Goal: Obtain resource: Download file/media

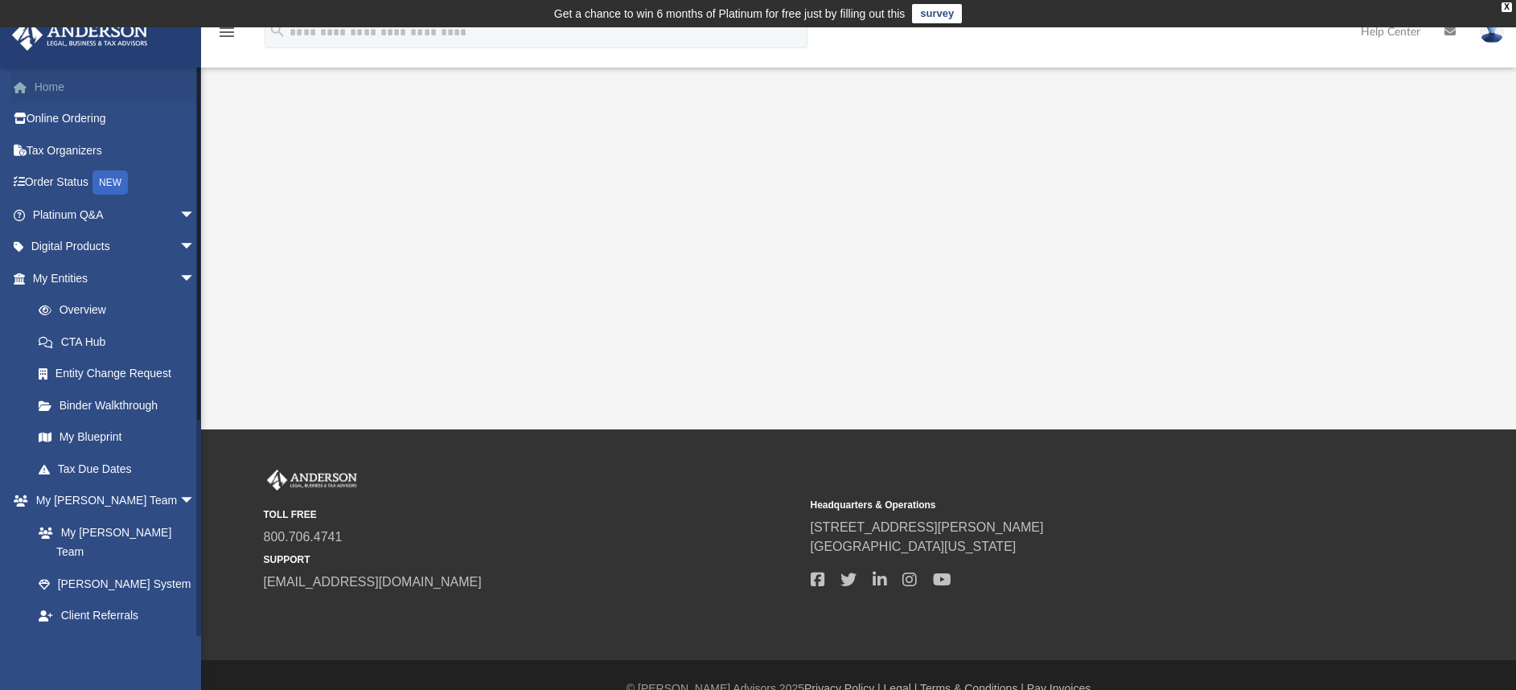
click at [74, 89] on link "Home" at bounding box center [115, 87] width 208 height 32
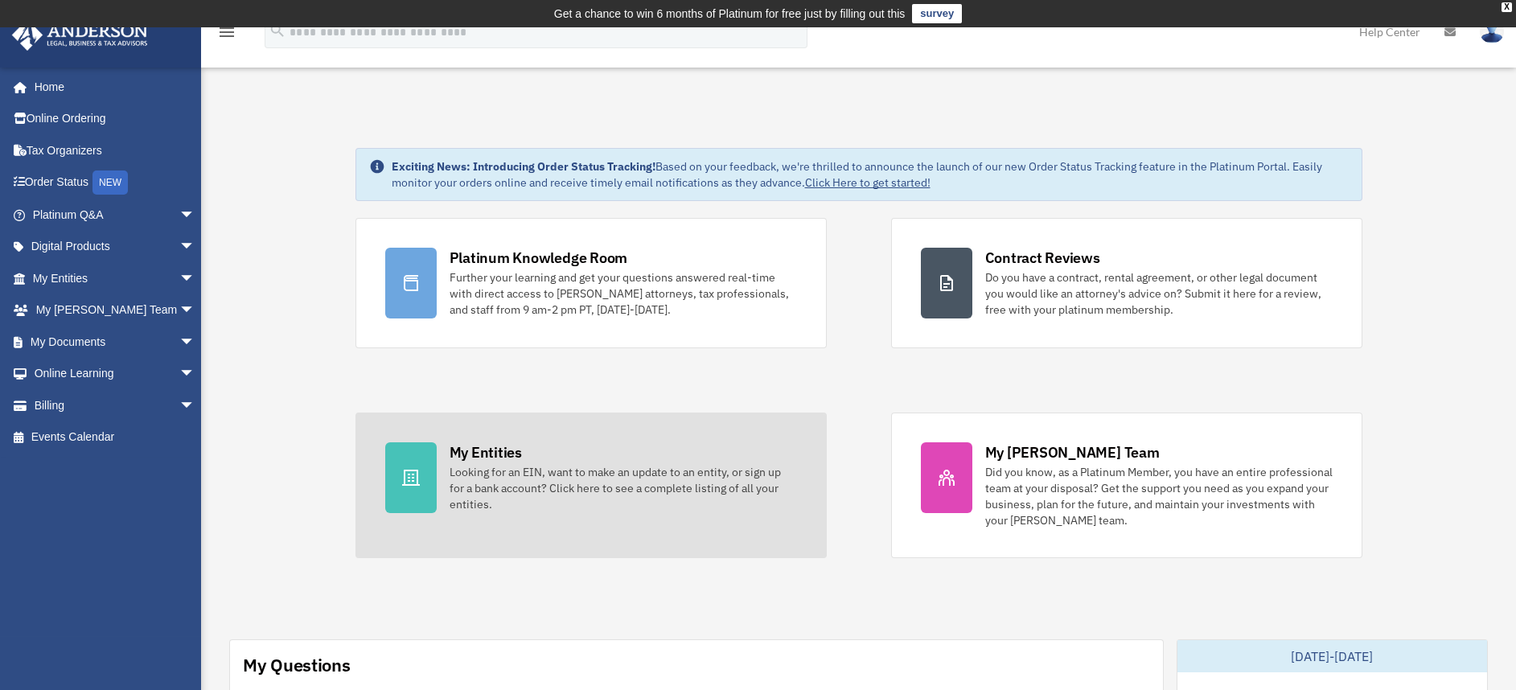
click at [589, 482] on div "Looking for an EIN, want to make an update to an entity, or sign up for a bank …" at bounding box center [623, 488] width 347 height 48
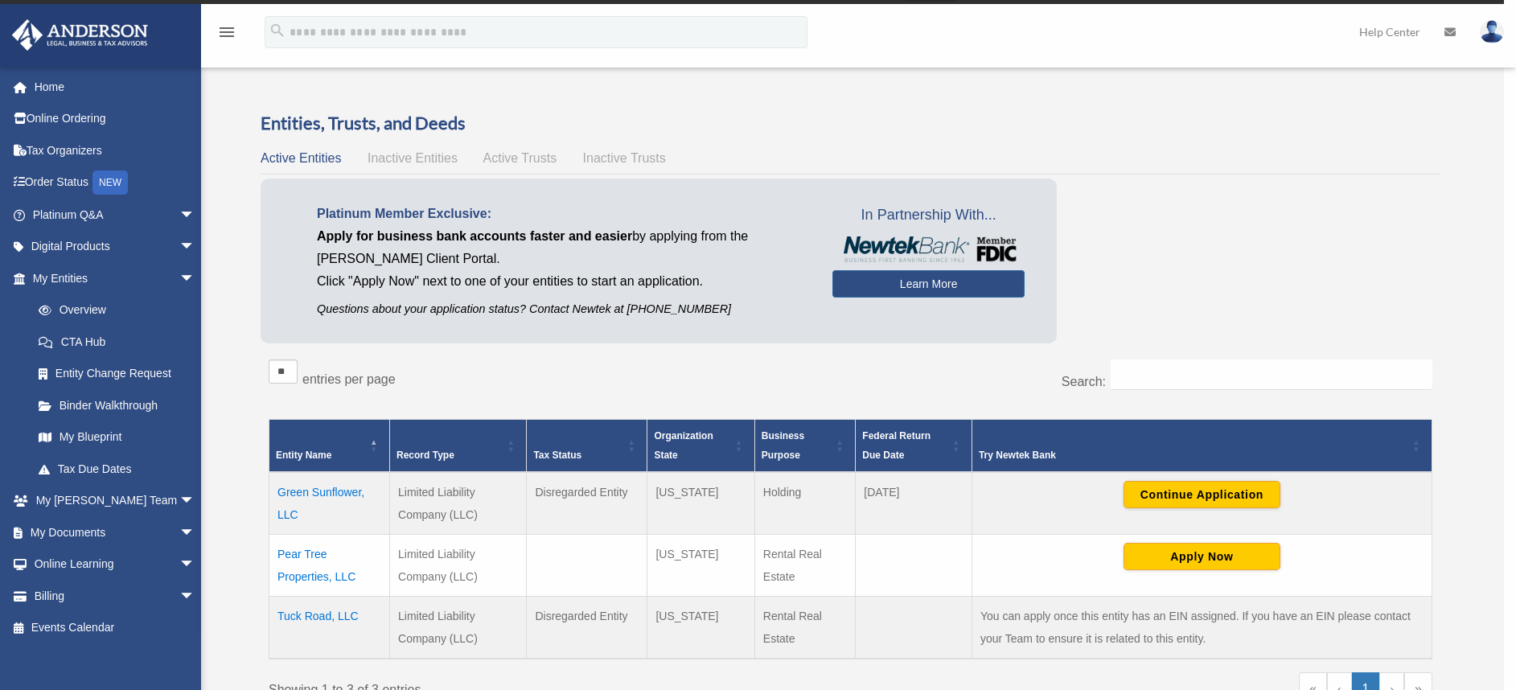
scroll to position [39, 0]
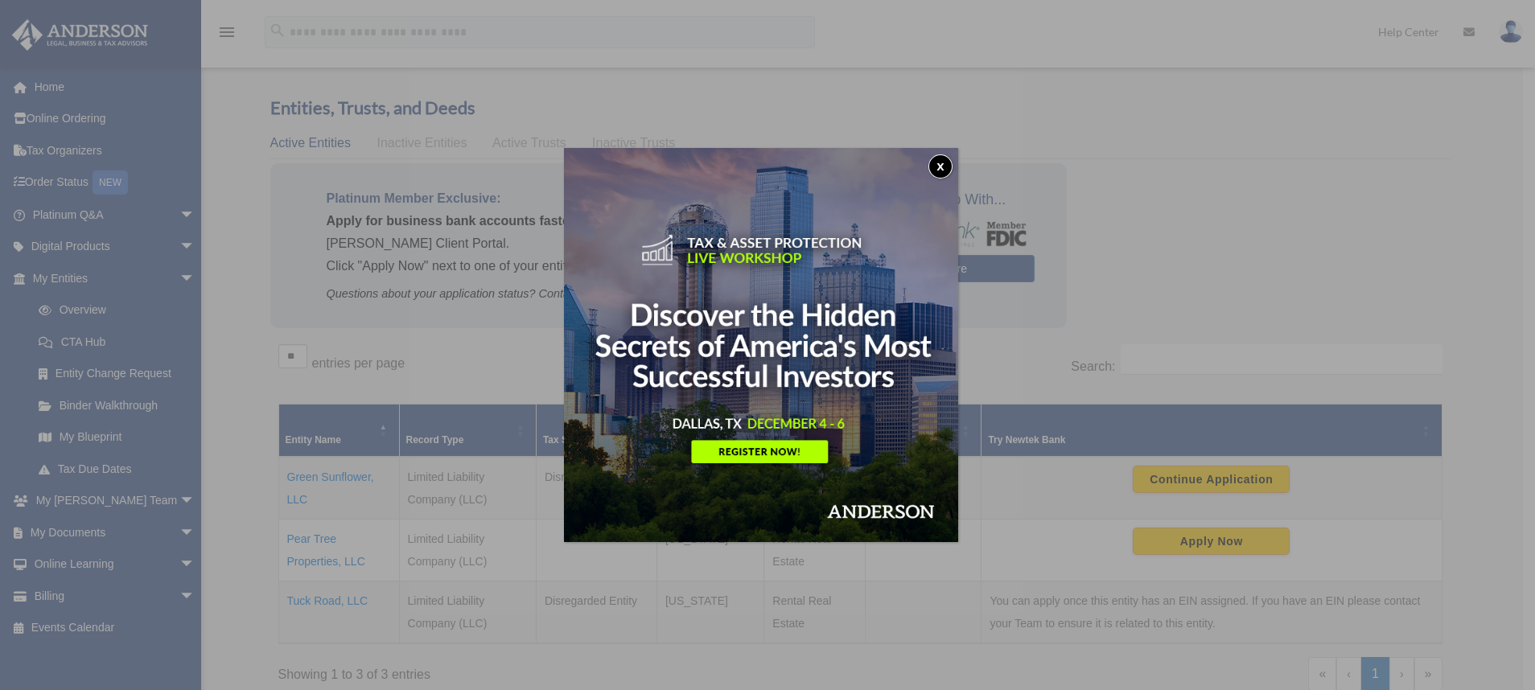
click at [945, 167] on button "x" at bounding box center [940, 166] width 24 height 24
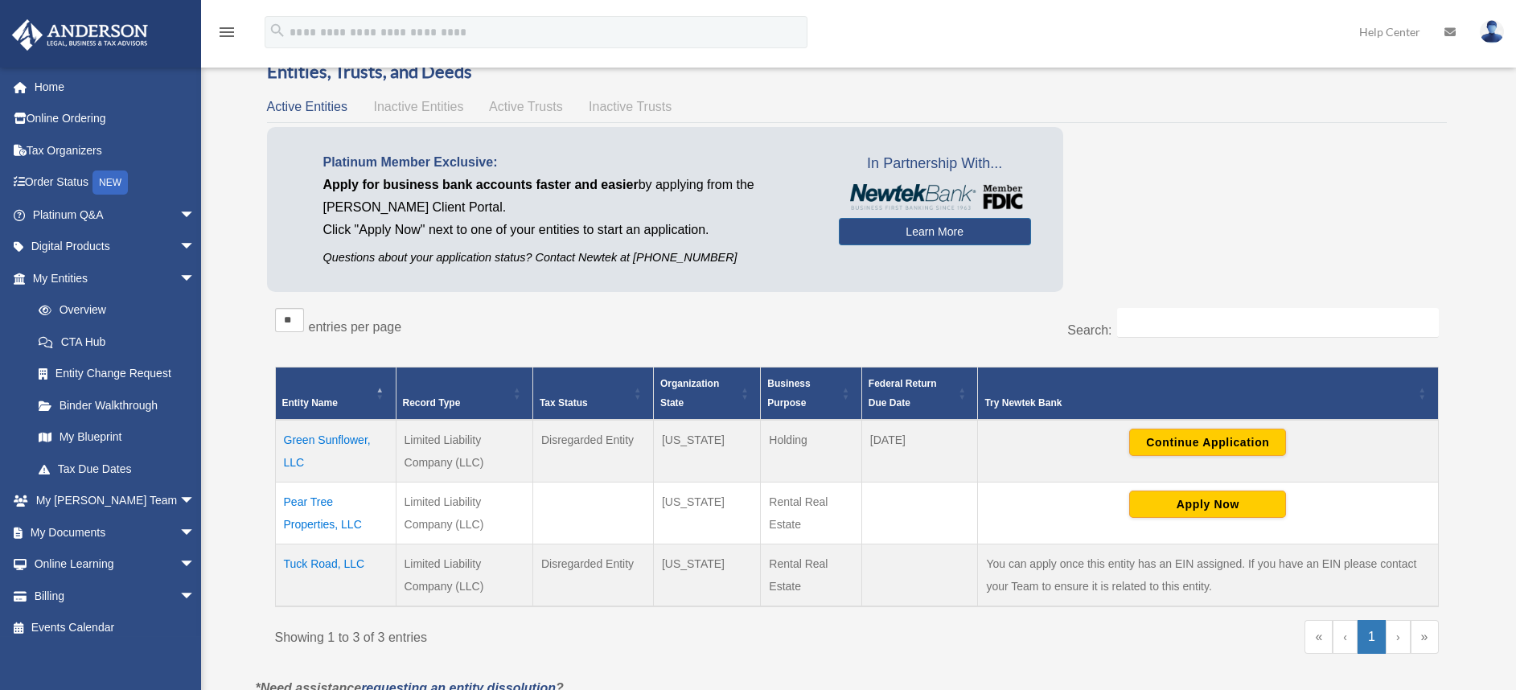
scroll to position [76, 0]
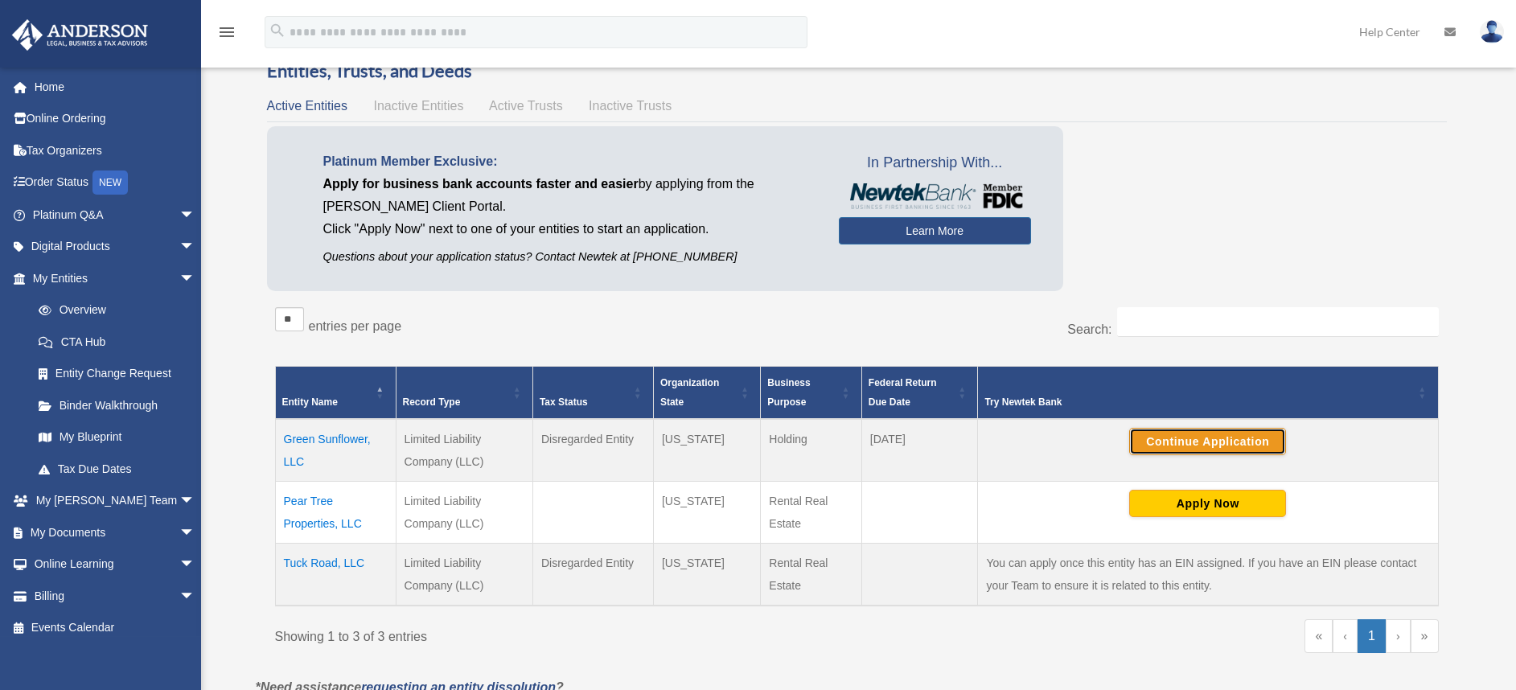
click at [1213, 439] on button "Continue Application" at bounding box center [1207, 441] width 157 height 27
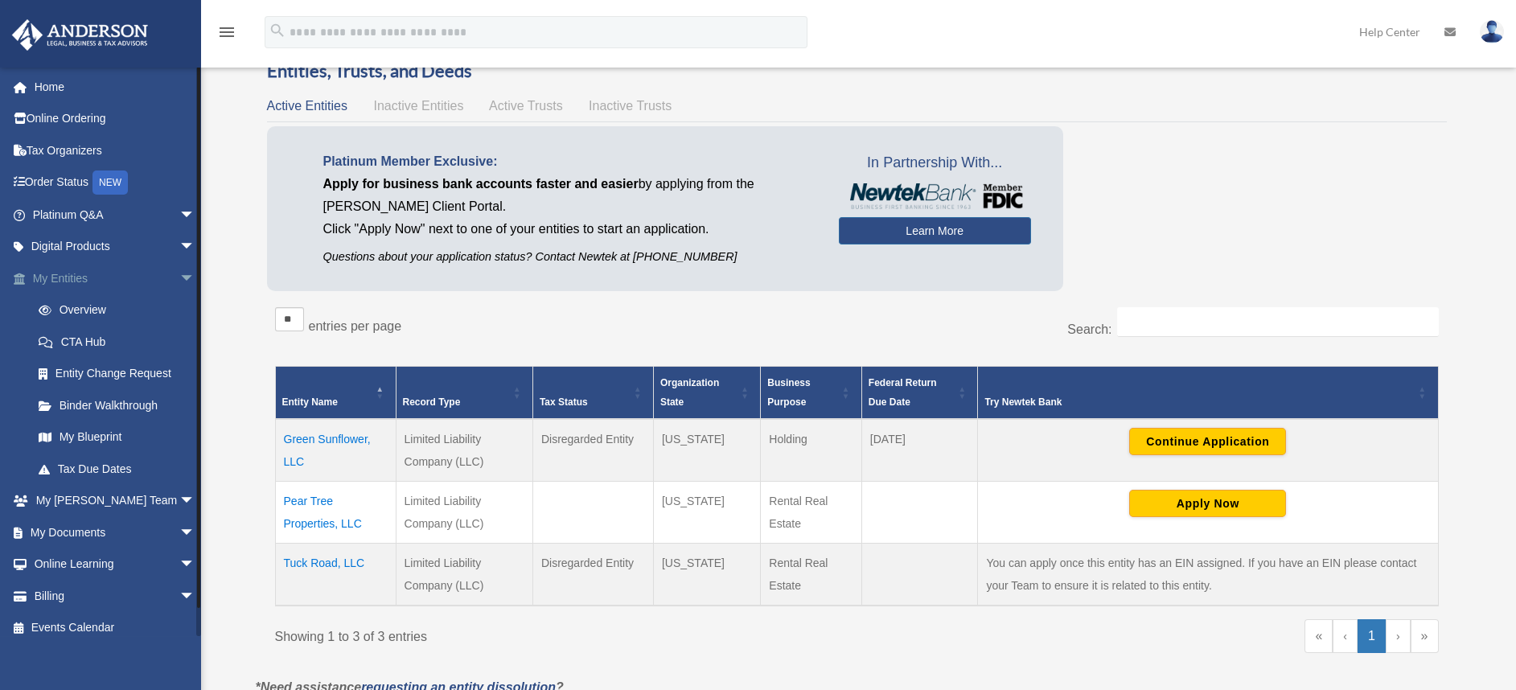
click at [64, 266] on link "My Entities arrow_drop_down" at bounding box center [115, 278] width 208 height 32
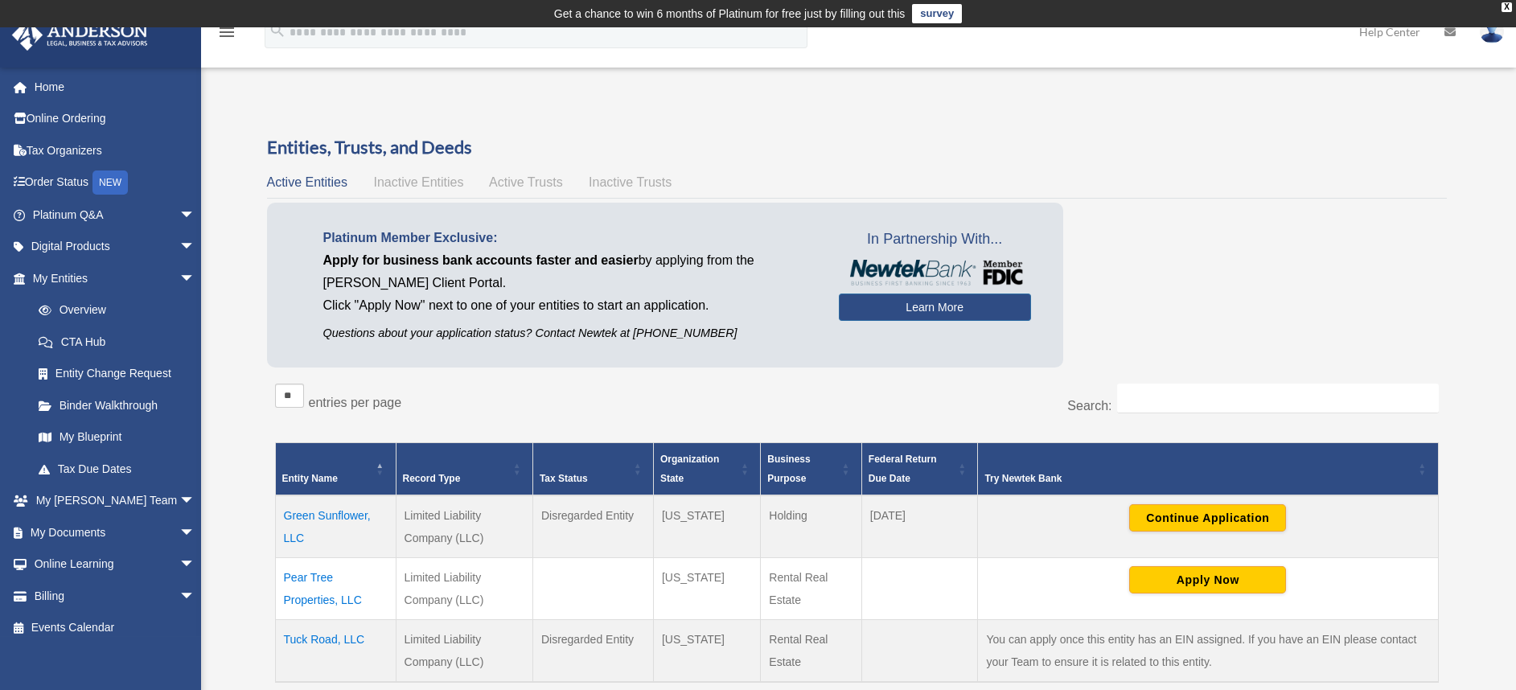
click at [96, 530] on link "My Documents arrow_drop_down" at bounding box center [115, 532] width 208 height 32
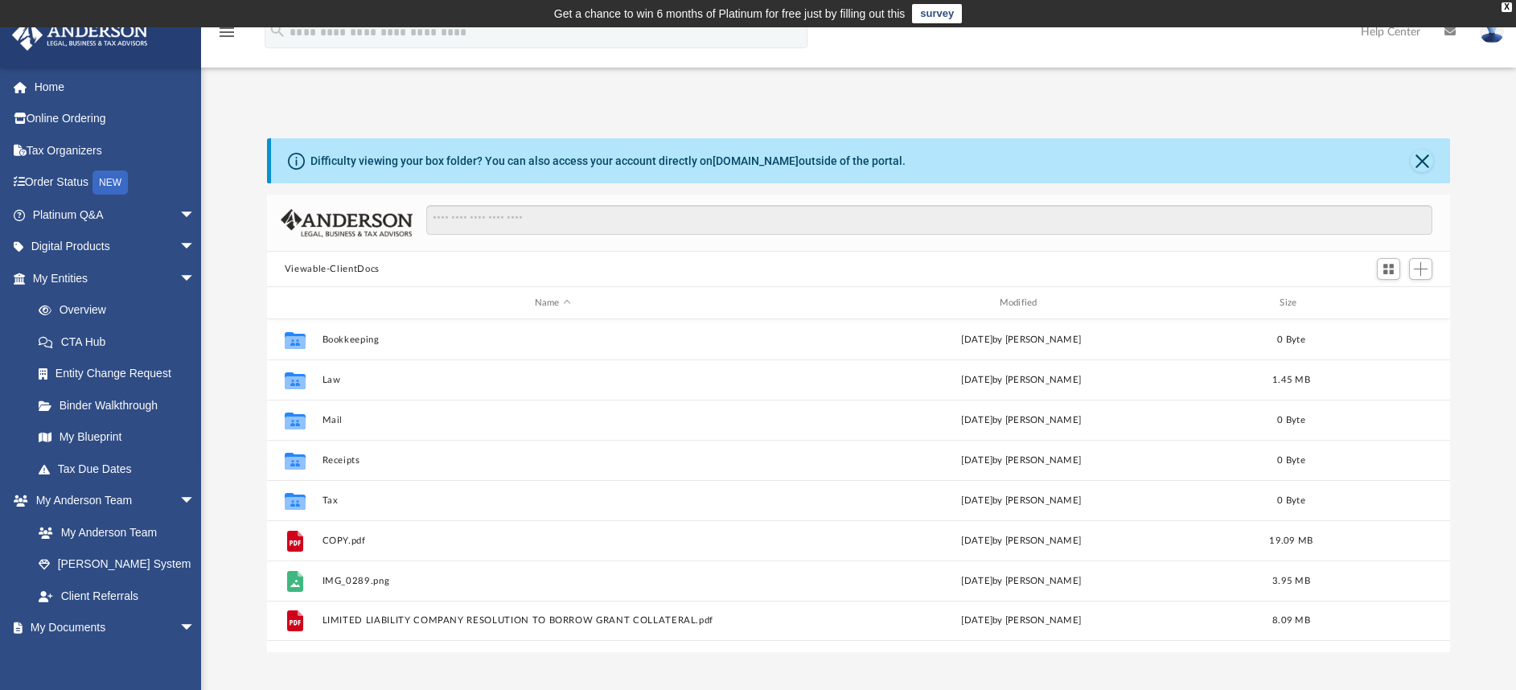
scroll to position [347, 1164]
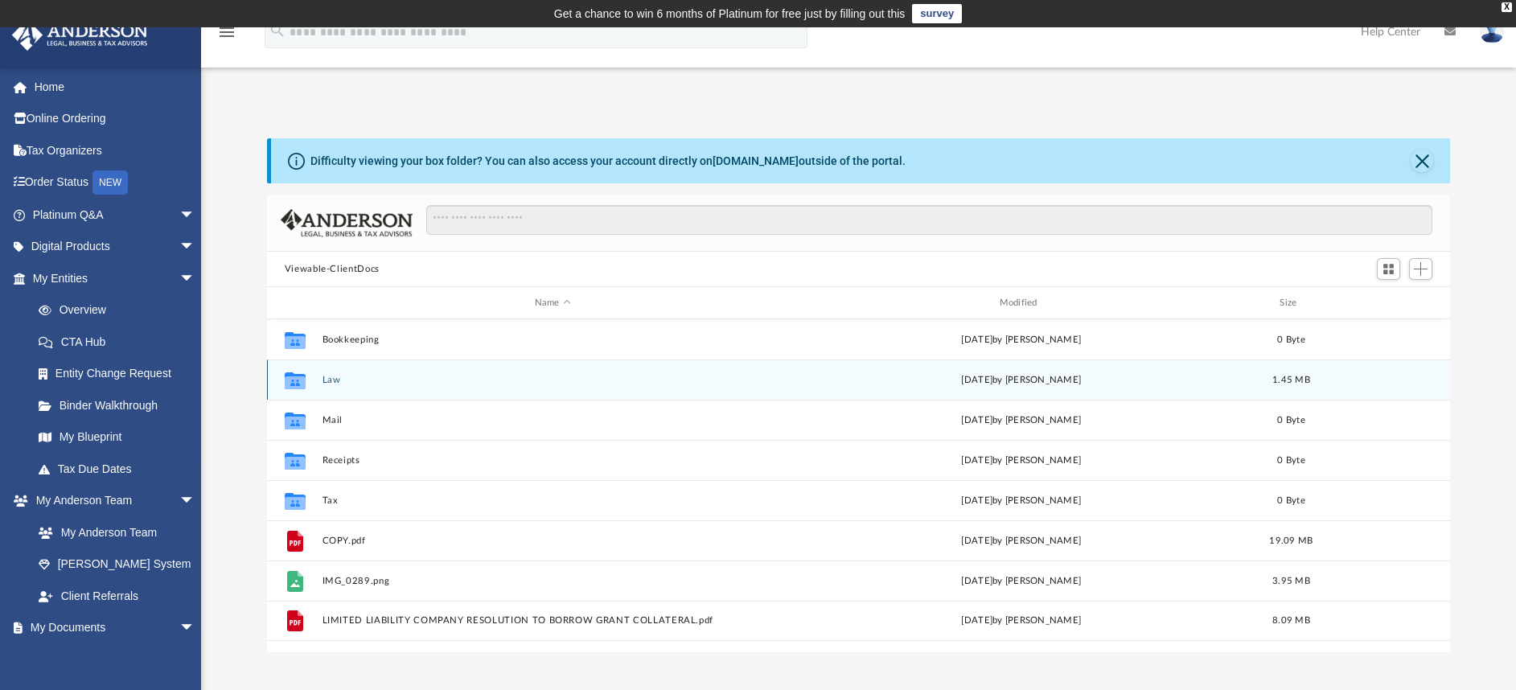
click at [354, 384] on button "Law" at bounding box center [553, 380] width 462 height 10
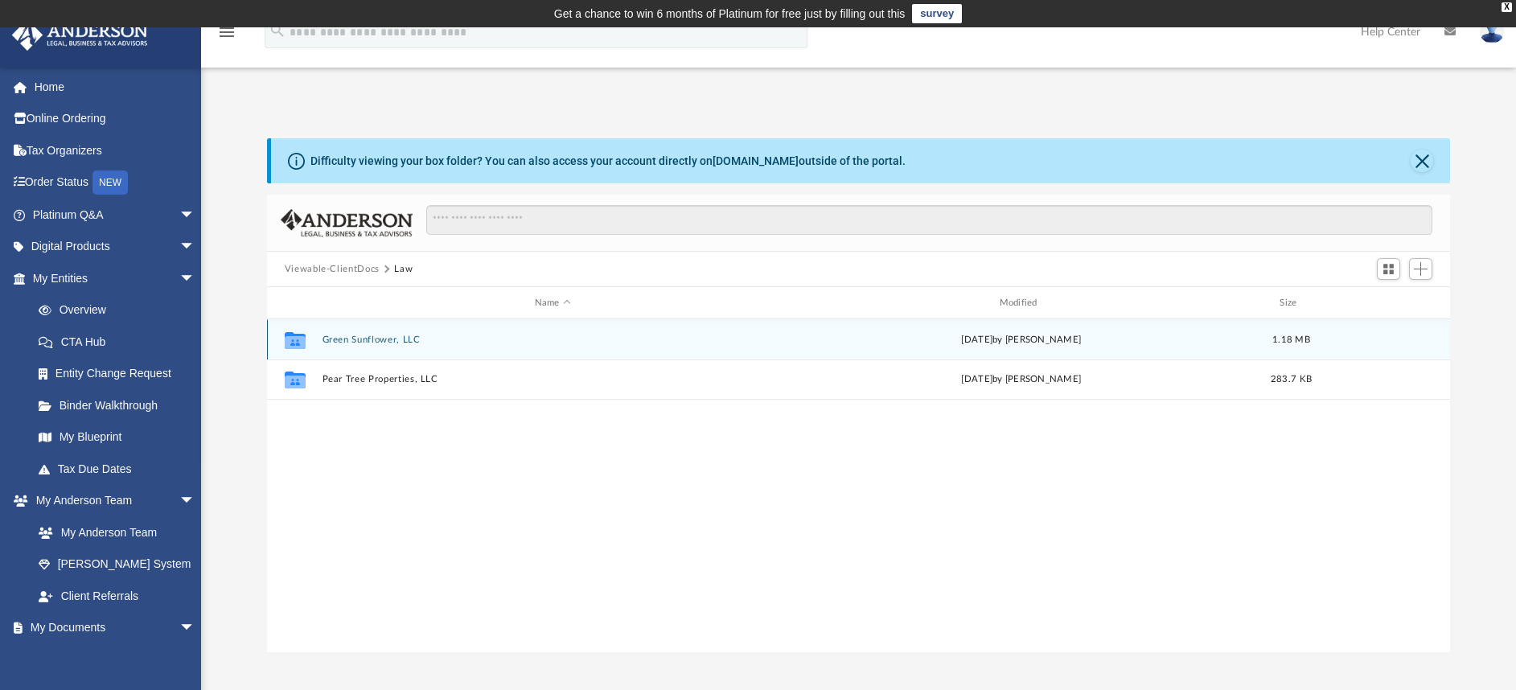
click at [375, 332] on div "Collaborated Folder Green Sunflower, LLC [DATE] by [PERSON_NAME] 1.18 MB" at bounding box center [858, 339] width 1183 height 40
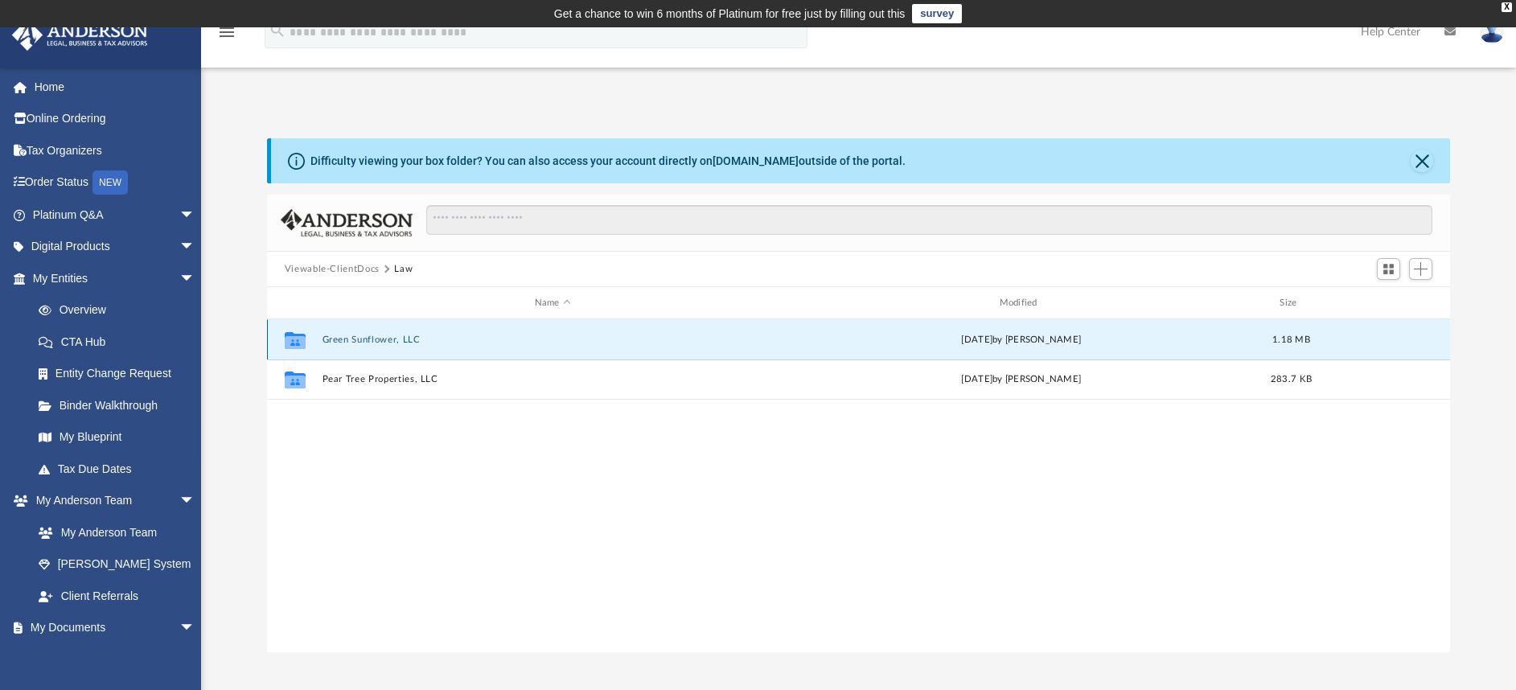
click at [375, 332] on div "Collaborated Folder Green Sunflower, LLC [DATE] by [PERSON_NAME] 1.18 MB" at bounding box center [858, 339] width 1183 height 40
click at [372, 340] on button "Green Sunflower, LLC" at bounding box center [553, 340] width 462 height 10
click at [372, 340] on button "Initial Docs" at bounding box center [553, 339] width 462 height 10
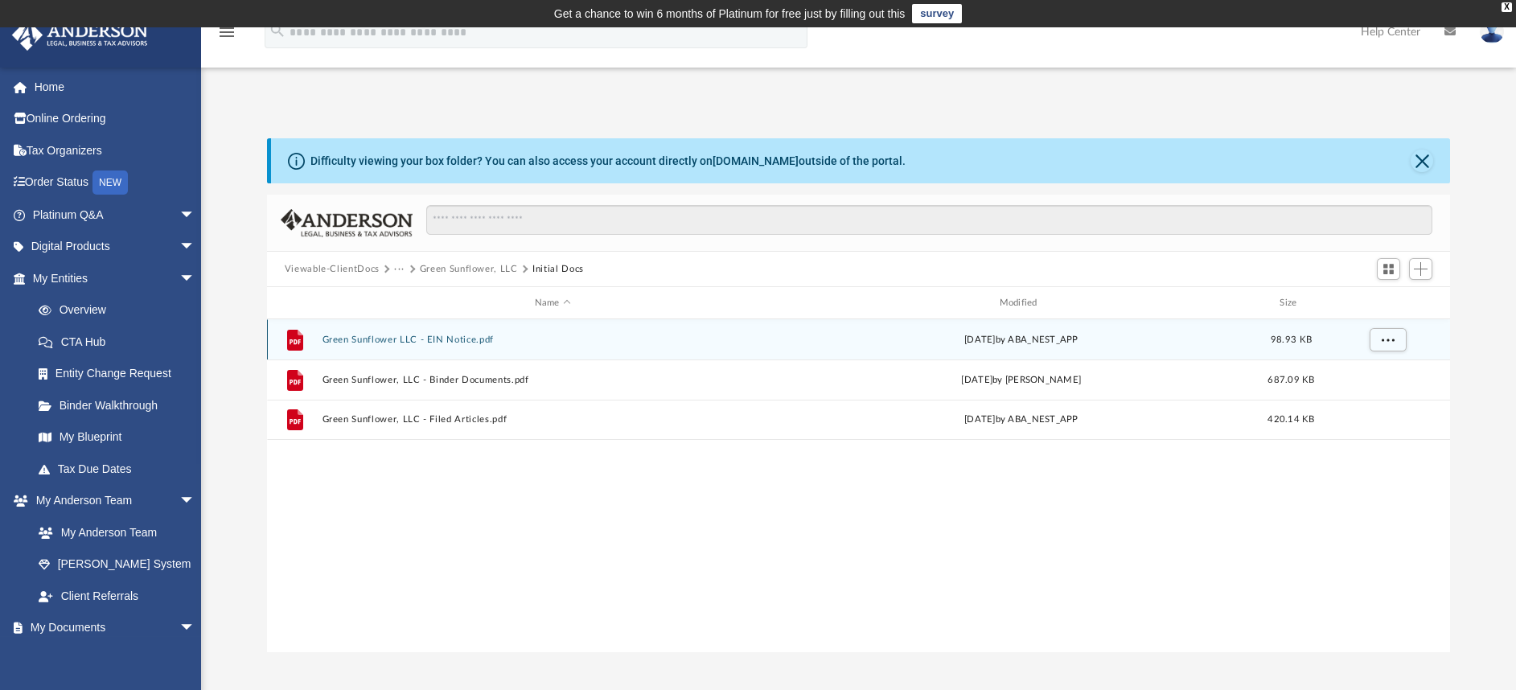
click at [372, 340] on button "Green Sunflower LLC - EIN Notice.pdf" at bounding box center [553, 340] width 462 height 10
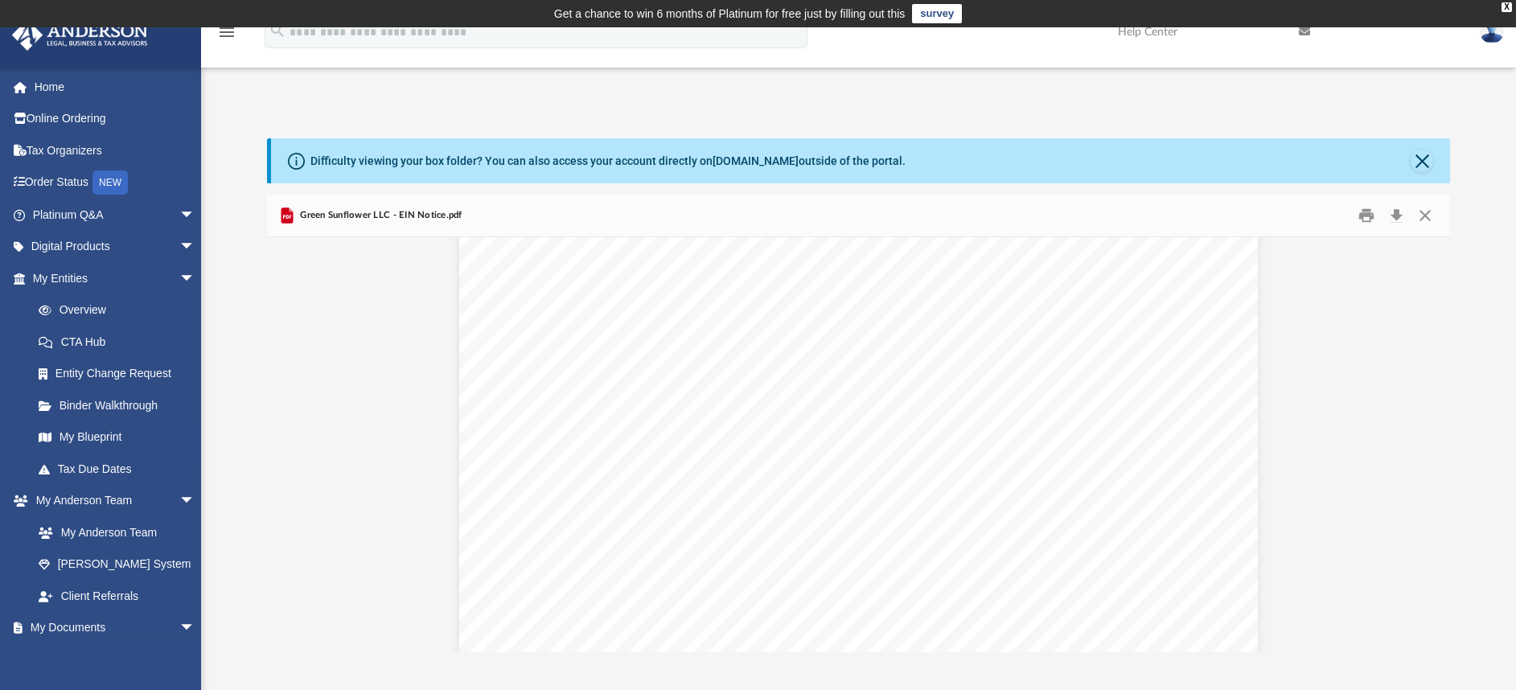
scroll to position [1741, 0]
